Goal: Task Accomplishment & Management: Manage account settings

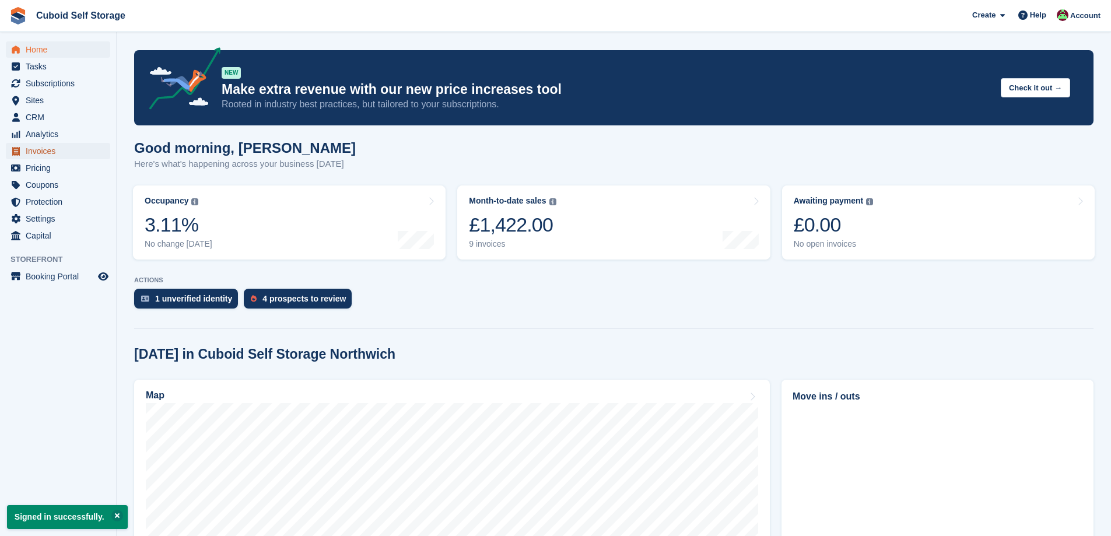
click at [62, 150] on span "Invoices" at bounding box center [61, 151] width 70 height 16
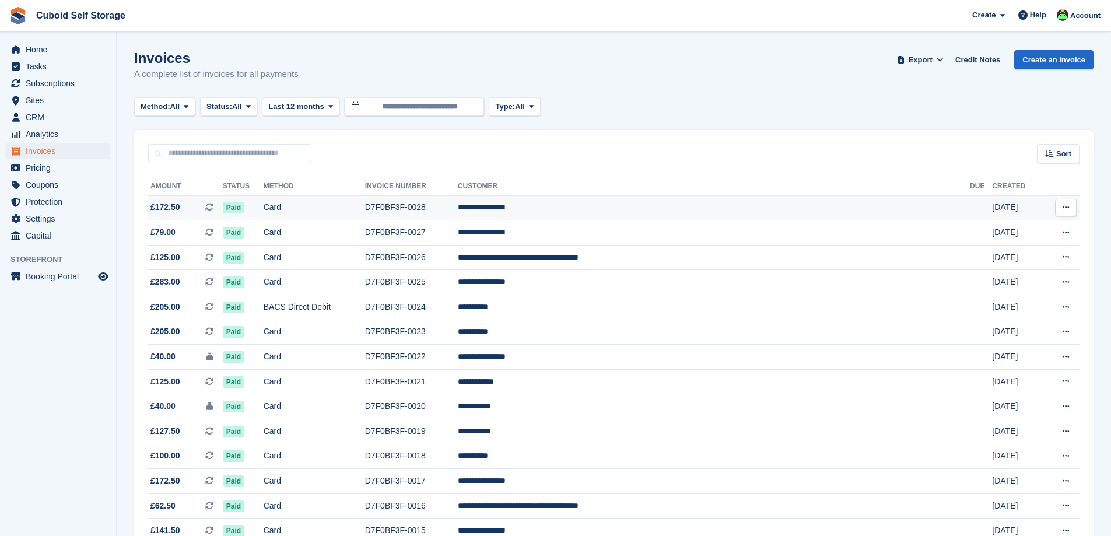
click at [1069, 205] on icon at bounding box center [1066, 208] width 6 height 8
click at [1007, 232] on p "Download PDF" at bounding box center [1020, 230] width 101 height 15
